Goal: Information Seeking & Learning: Learn about a topic

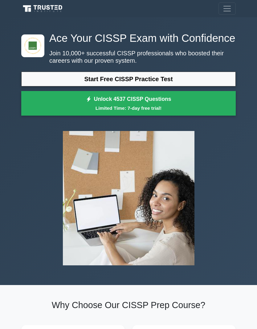
click at [61, 87] on link "Start Free CISSP Practice Test" at bounding box center [128, 79] width 214 height 15
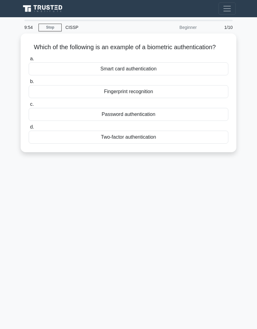
click at [83, 98] on div "Fingerprint recognition" at bounding box center [129, 91] width 200 height 13
click at [29, 84] on input "b. Fingerprint recognition" at bounding box center [29, 82] width 0 height 4
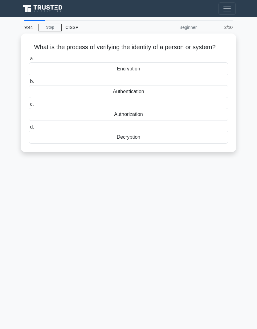
click at [88, 98] on div "Authentication" at bounding box center [129, 91] width 200 height 13
click at [29, 84] on input "b. Authentication" at bounding box center [29, 82] width 0 height 4
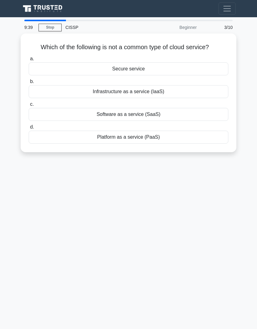
click at [101, 73] on div "Secure service" at bounding box center [129, 69] width 200 height 13
click at [29, 61] on input "a. Secure service" at bounding box center [29, 59] width 0 height 4
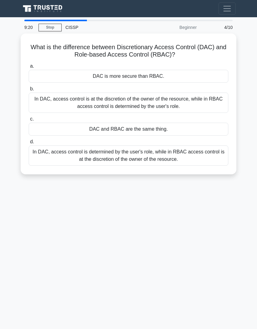
click at [61, 102] on div "In DAC, access control is at the discretion of the owner of the resource, while…" at bounding box center [129, 103] width 200 height 20
click at [29, 91] on input "b. In DAC, access control is at the discretion of the owner of the resource, wh…" at bounding box center [29, 89] width 0 height 4
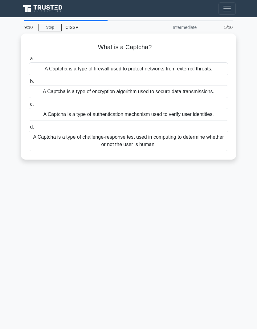
click at [49, 151] on div "A Captcha is a type of challenge-response test used in computing to determine w…" at bounding box center [129, 141] width 200 height 20
click at [29, 129] on input "d. A Captcha is a type of challenge-response test used in computing to determin…" at bounding box center [29, 127] width 0 height 4
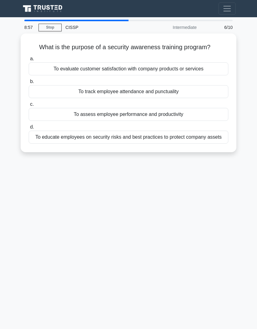
click at [41, 144] on div "To educate employees on security risks and best practices to protect company as…" at bounding box center [129, 137] width 200 height 13
click at [29, 129] on input "d. To educate employees on security risks and best practices to protect company…" at bounding box center [29, 127] width 0 height 4
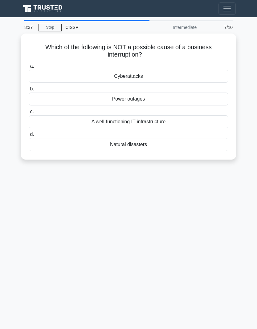
click at [57, 118] on div "A well-functioning IT infrastructure" at bounding box center [129, 121] width 200 height 13
click at [29, 114] on input "c. A well-functioning IT infrastructure" at bounding box center [29, 112] width 0 height 4
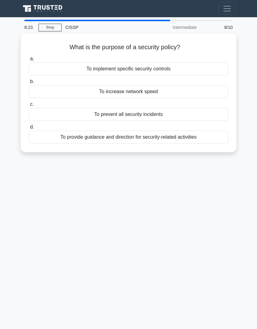
click at [44, 138] on div "To provide guidance and direction for security-related activities" at bounding box center [129, 137] width 200 height 13
click at [29, 129] on input "d. To provide guidance and direction for security-related activities" at bounding box center [29, 127] width 0 height 4
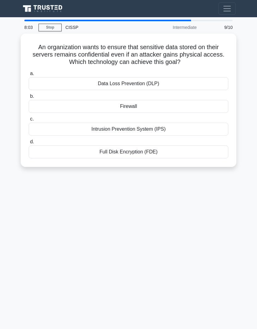
click at [58, 151] on div "Full Disk Encryption (FDE)" at bounding box center [129, 152] width 200 height 13
click at [29, 144] on input "d. Full Disk Encryption (FDE)" at bounding box center [29, 142] width 0 height 4
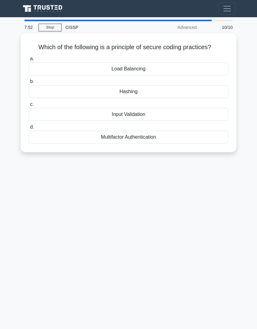
click at [55, 120] on div "Input Validation" at bounding box center [129, 114] width 200 height 13
click at [29, 107] on input "c. Input Validation" at bounding box center [29, 105] width 0 height 4
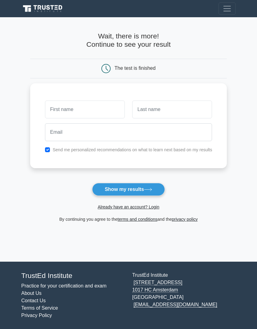
click at [51, 112] on input "text" at bounding box center [85, 110] width 80 height 18
type input "F"
click at [148, 103] on input "text" at bounding box center [172, 110] width 80 height 18
type input "Gh"
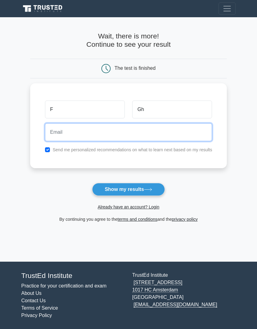
click at [59, 130] on input "email" at bounding box center [128, 132] width 167 height 18
type input "k"
type input "fariba.ghaffari70"
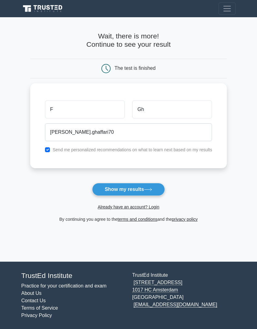
click at [45, 147] on input "checkbox" at bounding box center [47, 149] width 5 height 5
checkbox input "false"
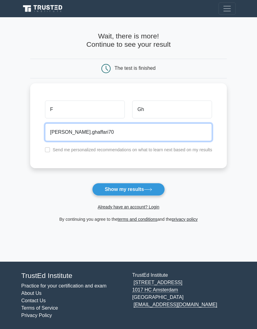
click at [88, 129] on input "fariba.ghaffari70" at bounding box center [128, 132] width 167 height 18
type input "fariba.ghaffari70@gmail.com"
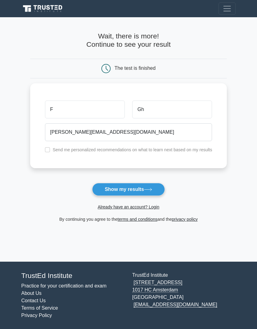
click at [109, 186] on button "Show my results" at bounding box center [128, 189] width 73 height 13
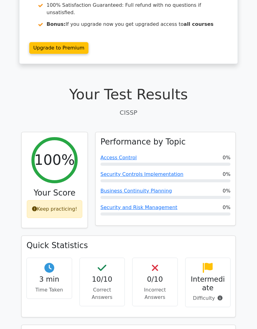
scroll to position [101, 0]
click at [112, 155] on link "Access Control" at bounding box center [118, 158] width 36 height 6
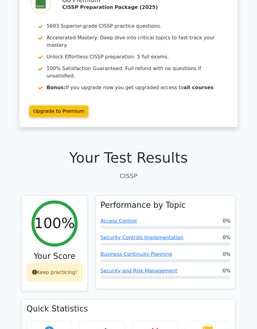
scroll to position [21, 0]
